Goal: Task Accomplishment & Management: Manage account settings

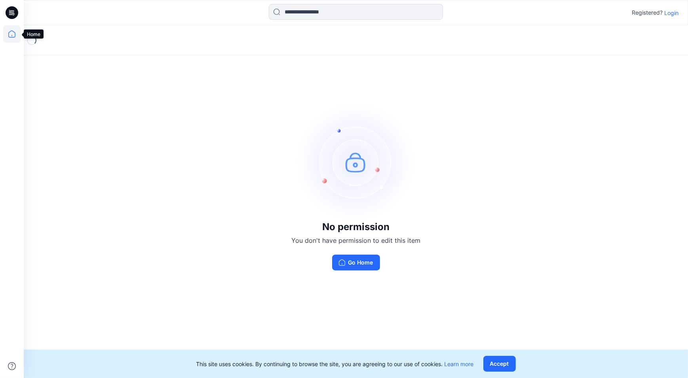
click at [11, 36] on icon at bounding box center [11, 33] width 17 height 17
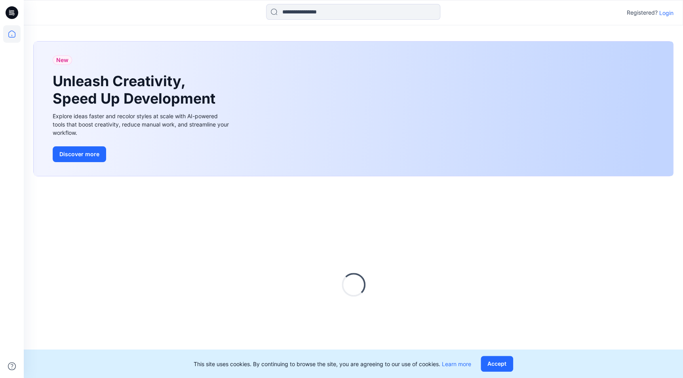
click at [661, 13] on p "Login" at bounding box center [666, 13] width 14 height 8
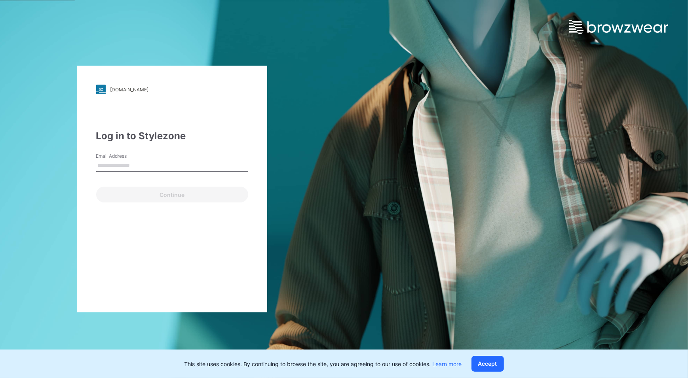
click at [162, 169] on input "Email Address" at bounding box center [172, 166] width 152 height 12
type input "**********"
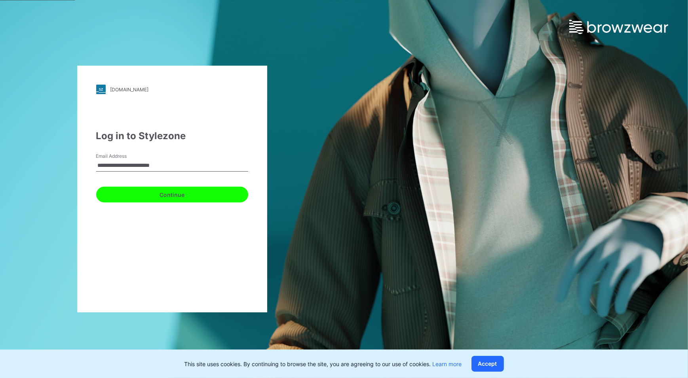
click at [140, 192] on button "Continue" at bounding box center [172, 195] width 152 height 16
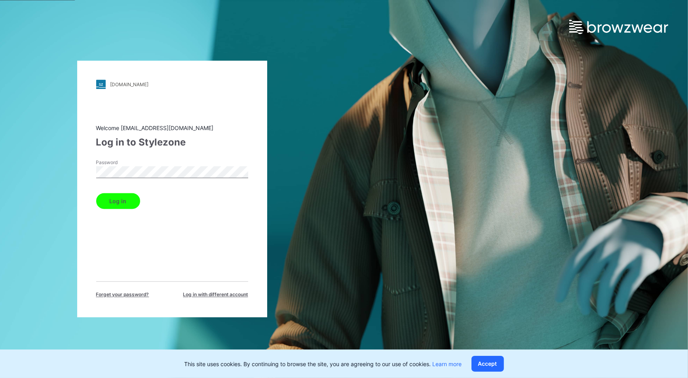
click at [96, 194] on button "Log in" at bounding box center [118, 202] width 44 height 16
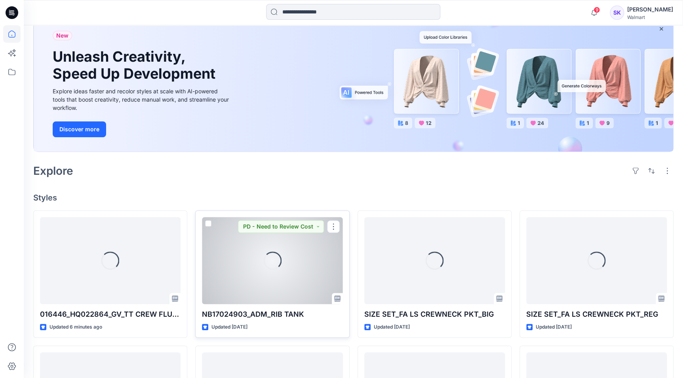
scroll to position [72, 0]
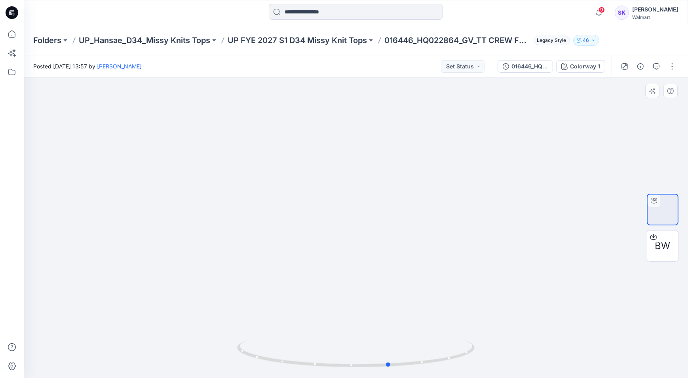
drag, startPoint x: 435, startPoint y: 363, endPoint x: 230, endPoint y: 359, distance: 204.7
click at [230, 359] on div at bounding box center [356, 228] width 664 height 301
